Goal: Find specific page/section: Find specific page/section

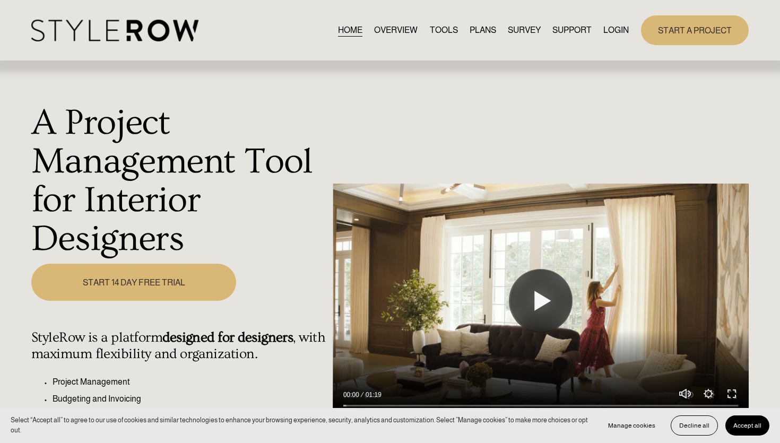
click at [616, 36] on link "LOGIN" at bounding box center [615, 30] width 25 height 14
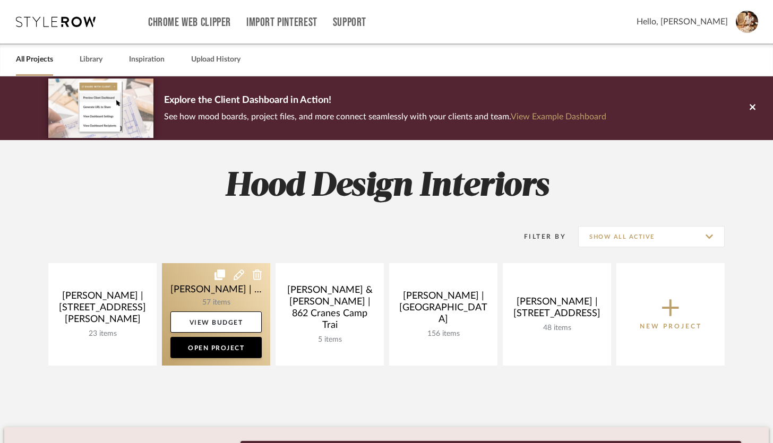
click at [216, 295] on link at bounding box center [216, 314] width 108 height 102
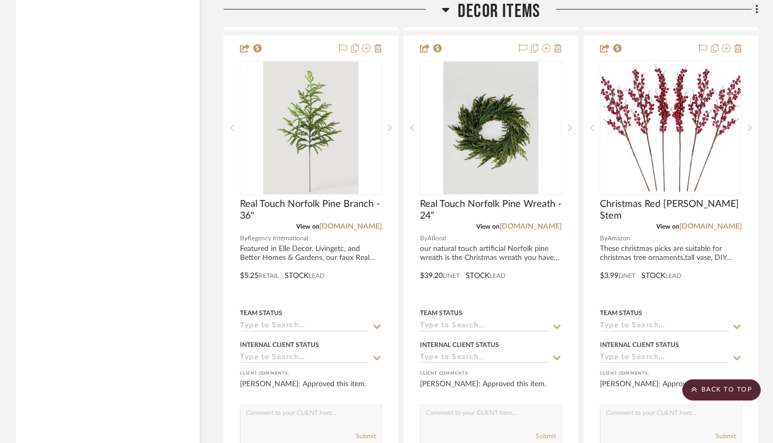
scroll to position [8332, 0]
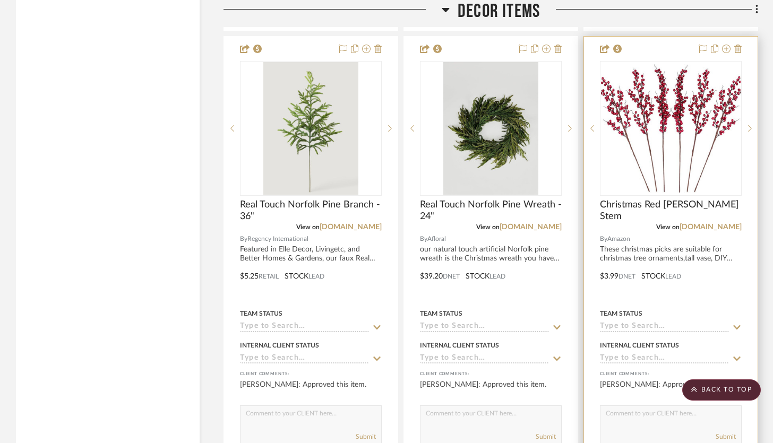
click at [704, 294] on div at bounding box center [671, 269] width 174 height 464
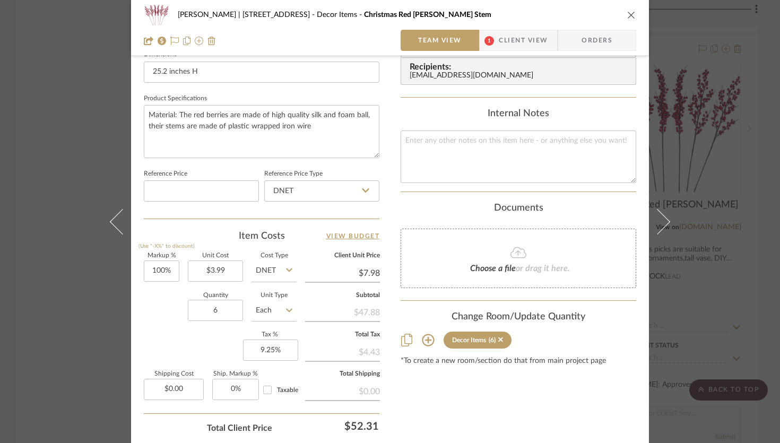
scroll to position [0, 0]
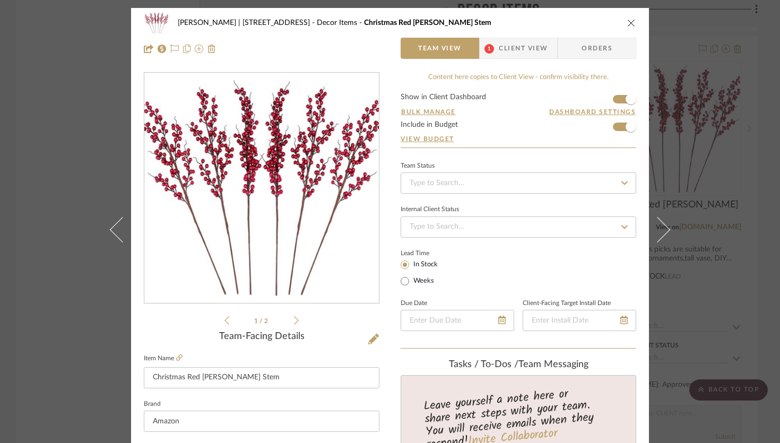
click at [706, 45] on div "Danielle Hirschovits | 349 Boot Hill Ln Decor Items Christmas Red Berry Stem Te…" at bounding box center [390, 221] width 780 height 443
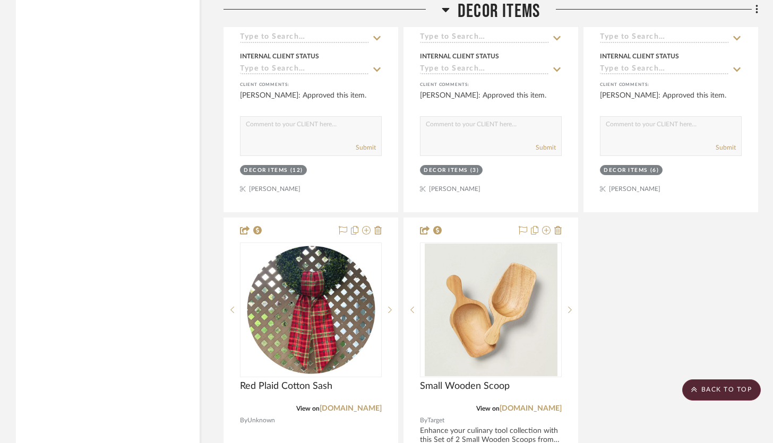
scroll to position [8592, 0]
